Goal: Task Accomplishment & Management: Use online tool/utility

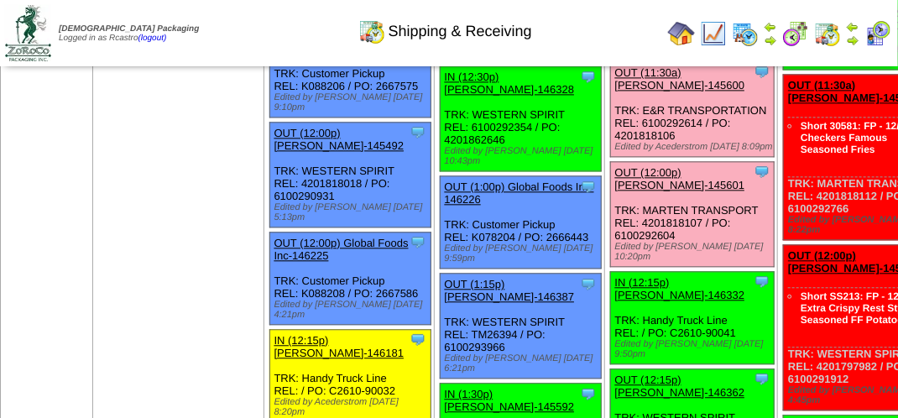
scroll to position [586, 0]
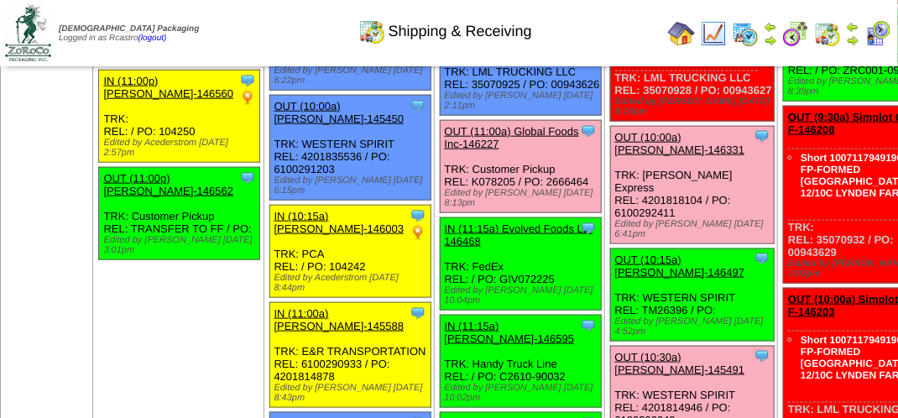
click at [457, 150] on link "OUT (11:00a) Global Foods Inc-146227" at bounding box center [512, 137] width 134 height 25
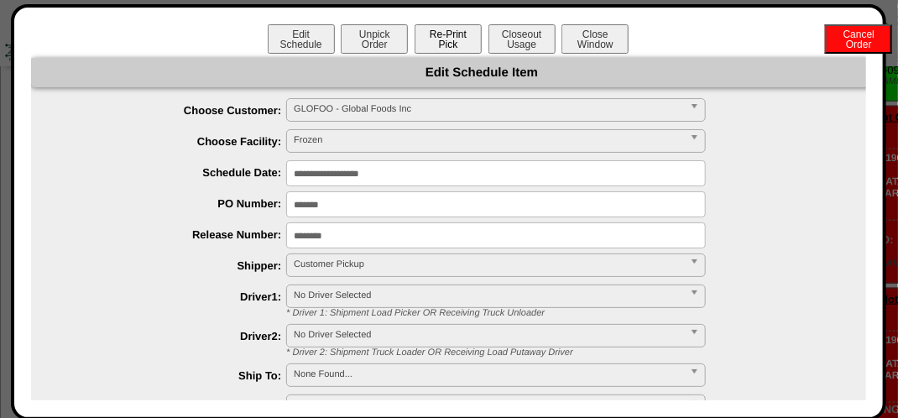
click at [440, 50] on button "Re-Print Pick" at bounding box center [447, 38] width 67 height 29
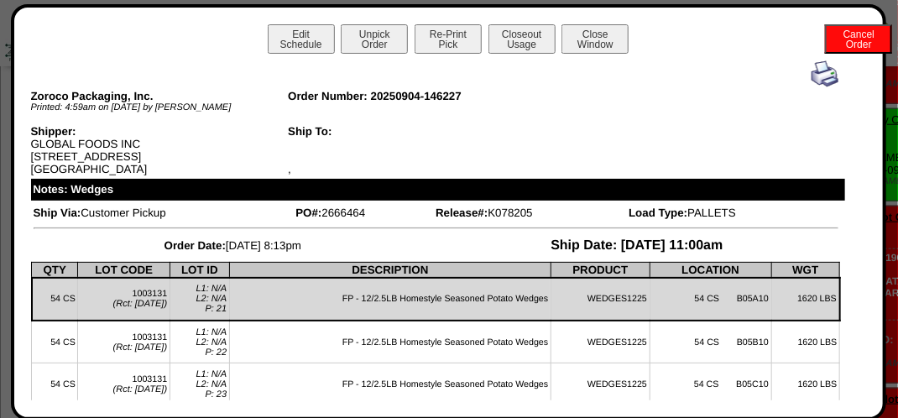
scroll to position [335, 0]
click at [817, 81] on img at bounding box center [824, 73] width 27 height 27
